Goal: Check status: Check status

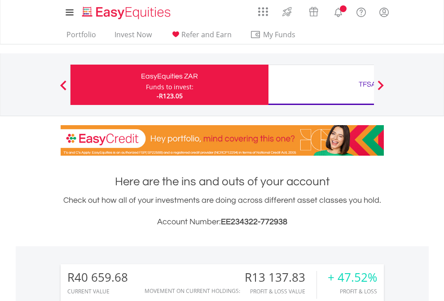
scroll to position [86, 141]
click at [146, 85] on div "Funds to invest:" at bounding box center [170, 87] width 48 height 9
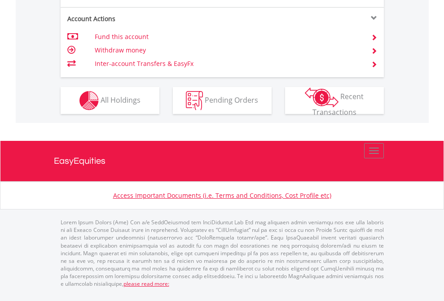
scroll to position [861, 0]
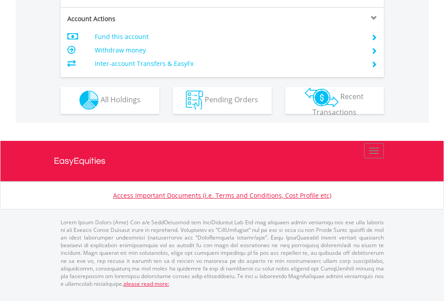
scroll to position [839, 0]
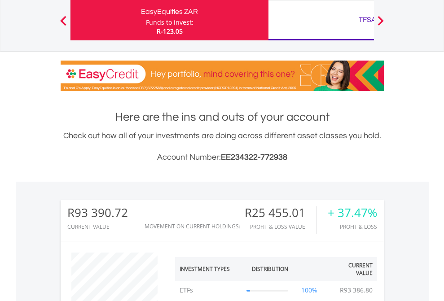
scroll to position [86, 141]
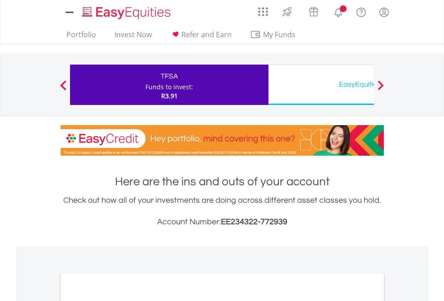
scroll to position [540, 0]
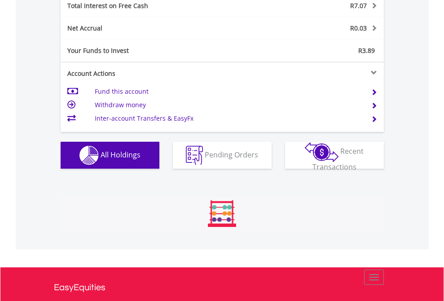
scroll to position [86, 141]
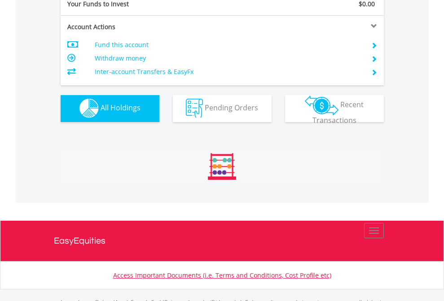
scroll to position [889, 0]
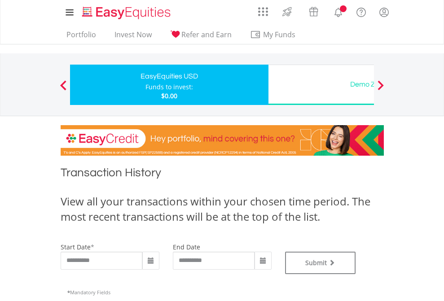
type input "**********"
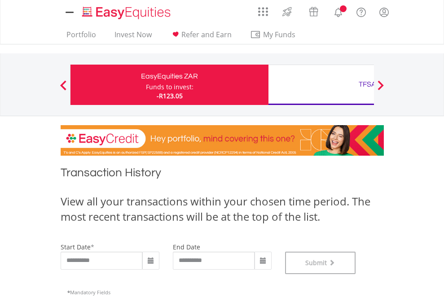
scroll to position [364, 0]
click at [321, 85] on div "TFSA" at bounding box center [367, 84] width 187 height 13
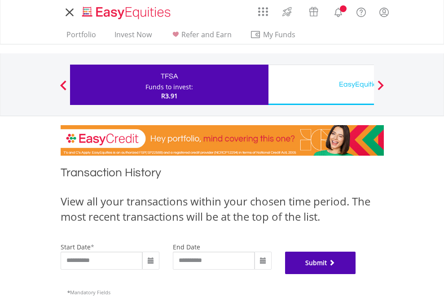
click at [356, 274] on button "Submit" at bounding box center [320, 263] width 71 height 22
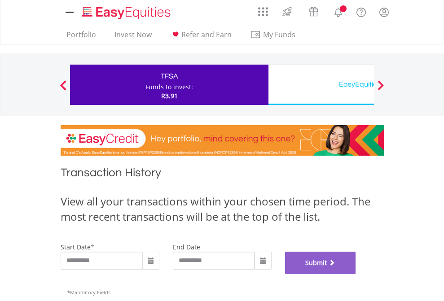
scroll to position [364, 0]
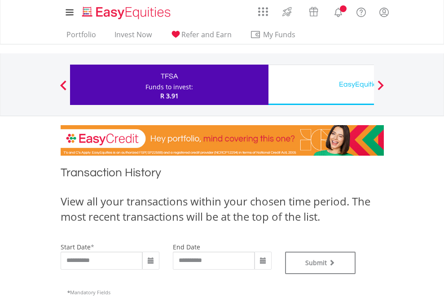
click at [321, 85] on div "EasyEquities USD" at bounding box center [367, 84] width 187 height 13
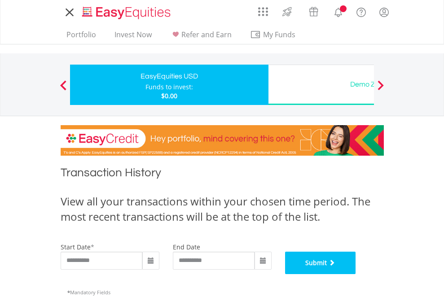
click at [356, 274] on button "Submit" at bounding box center [320, 263] width 71 height 22
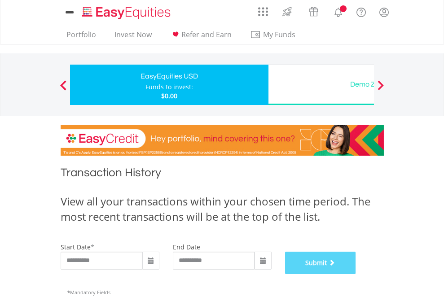
scroll to position [364, 0]
